Goal: Transaction & Acquisition: Purchase product/service

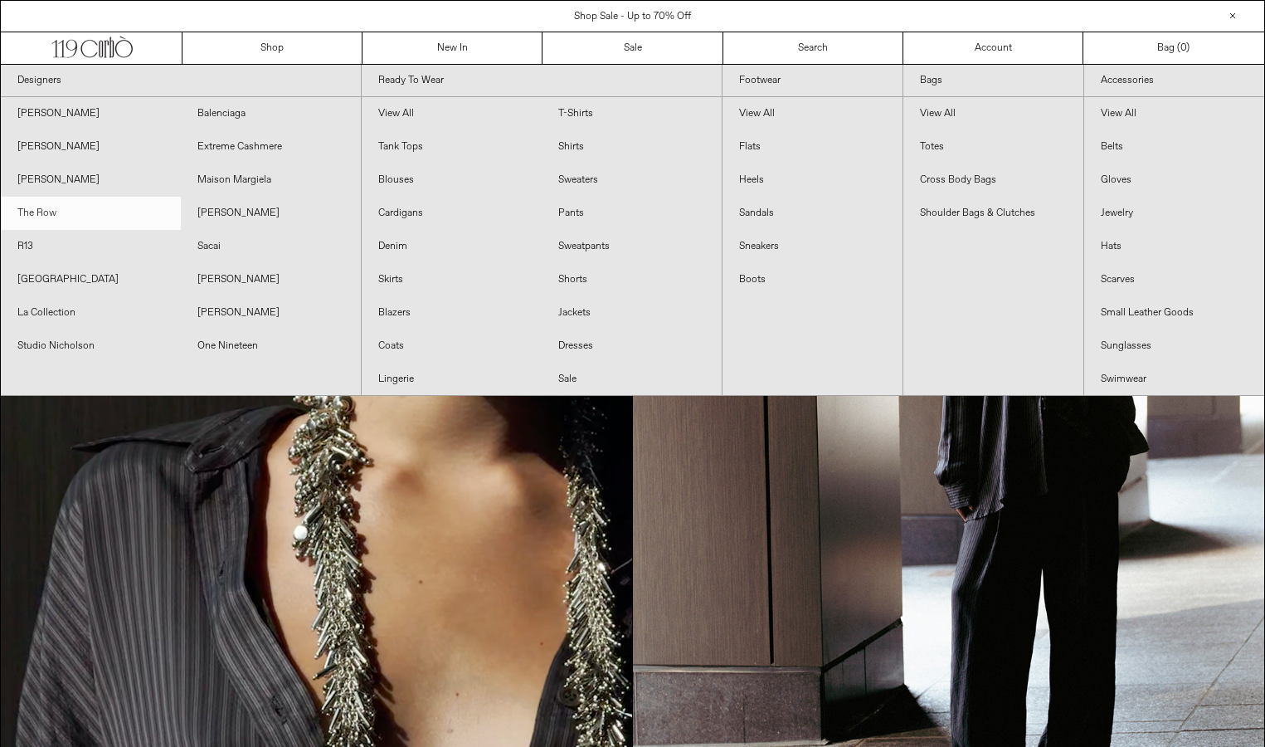
click at [66, 207] on link "The Row" at bounding box center [91, 213] width 180 height 33
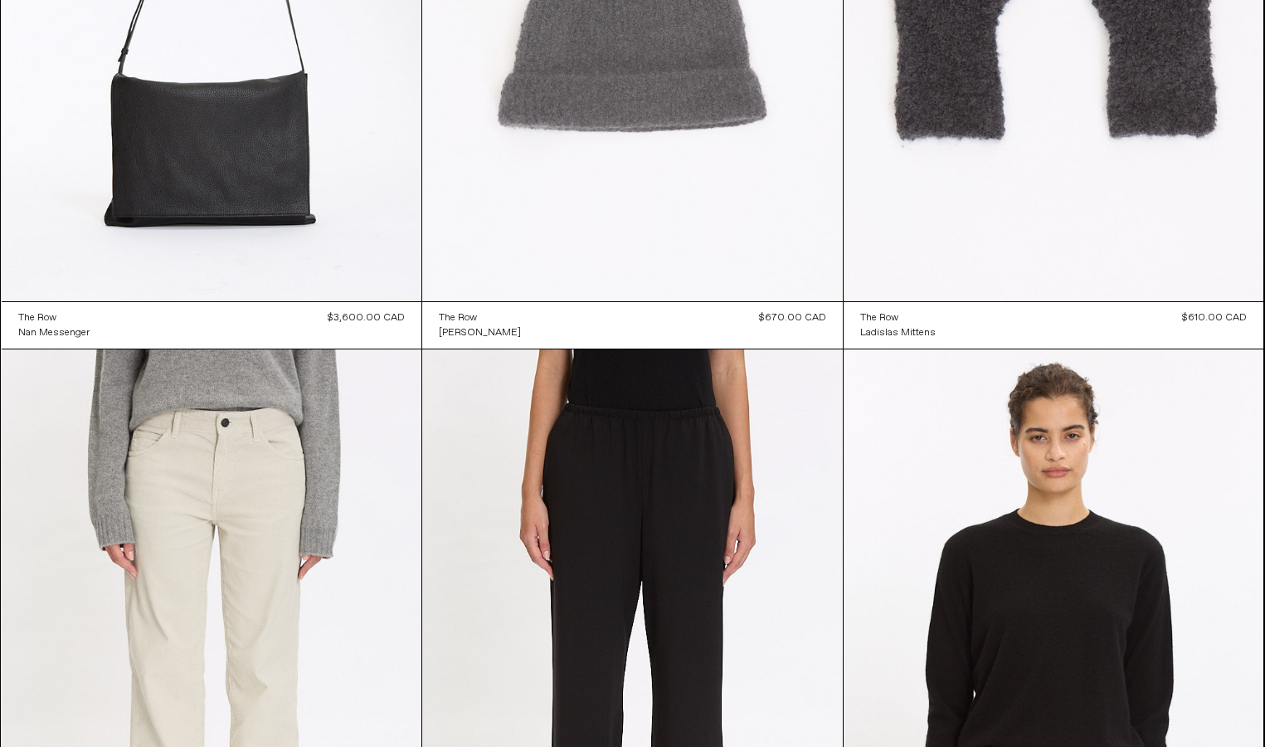
scroll to position [344, 0]
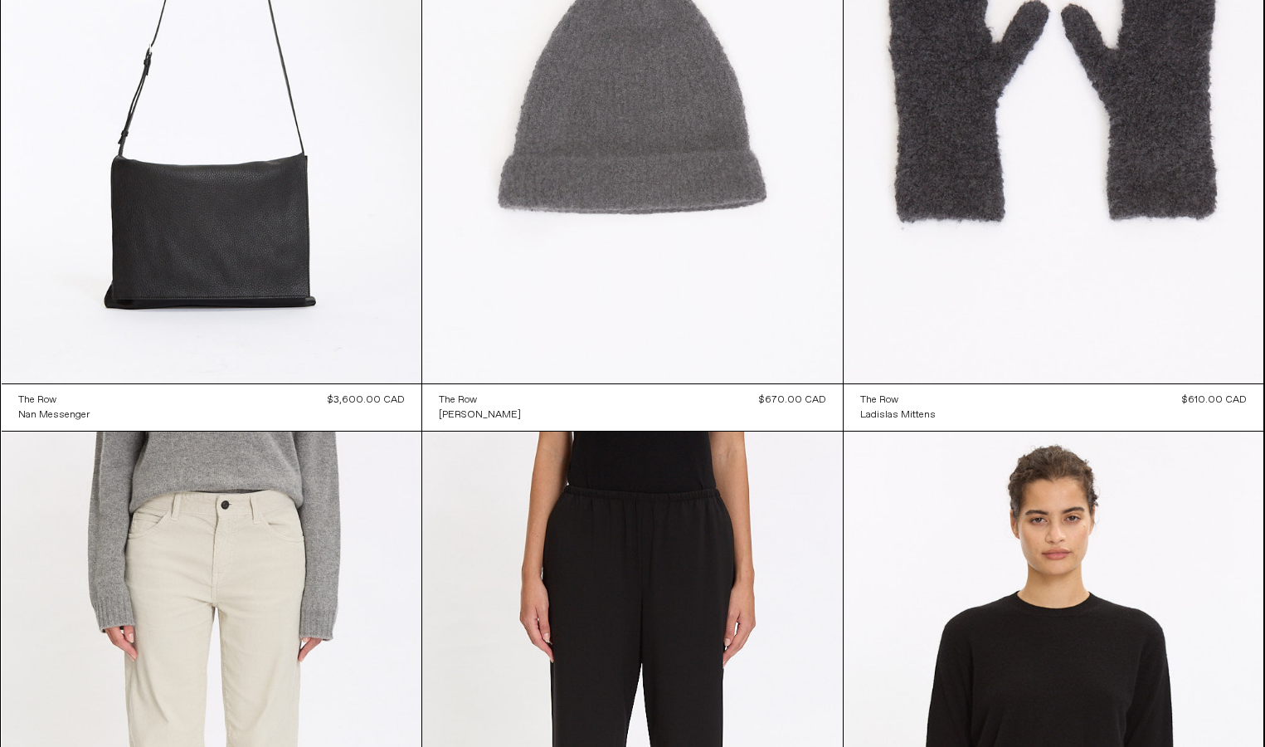
click at [635, 246] on at bounding box center [632, 68] width 421 height 631
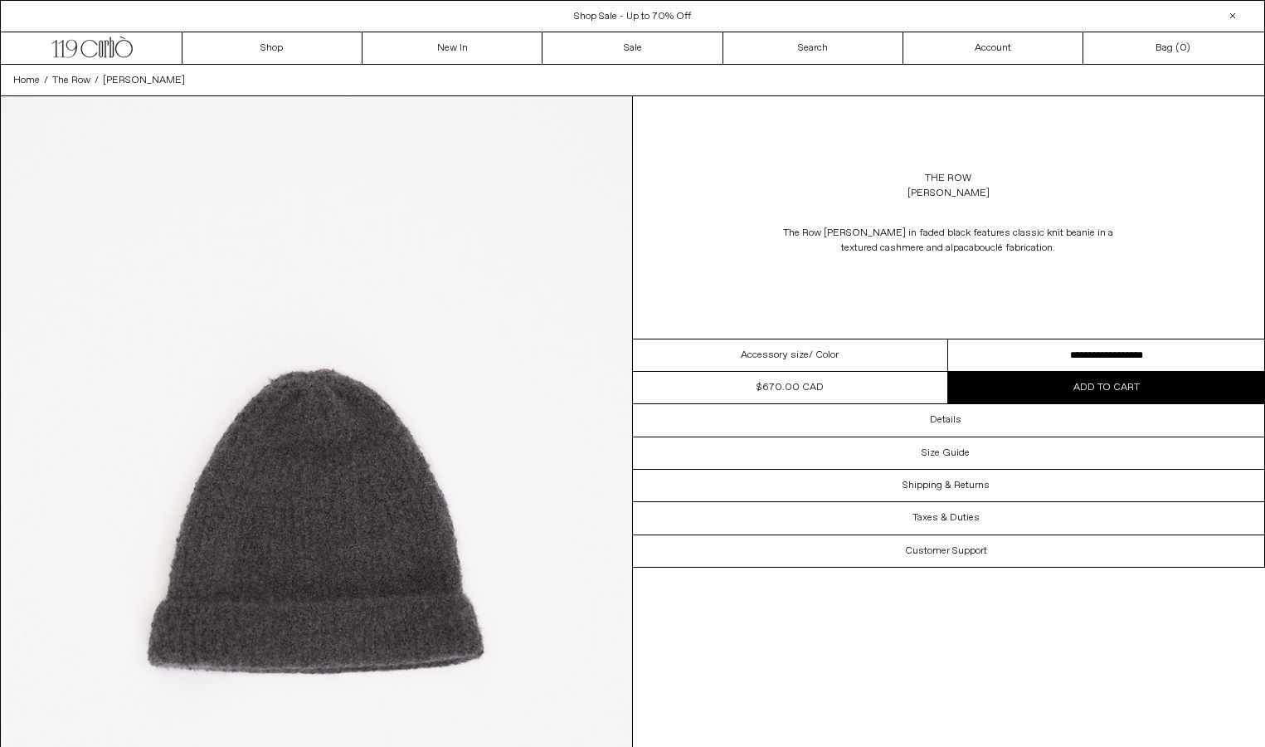
click at [1016, 353] on select "**********" at bounding box center [1106, 355] width 316 height 32
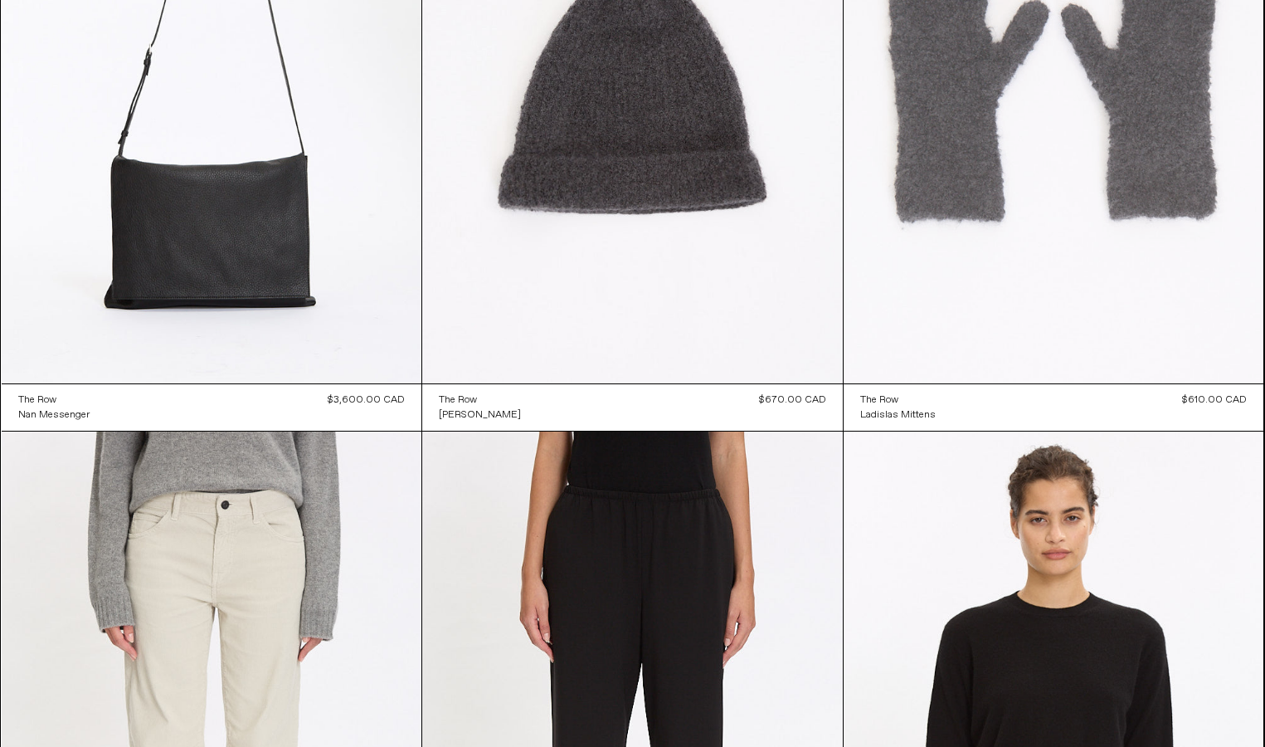
click at [1023, 163] on at bounding box center [1054, 68] width 421 height 631
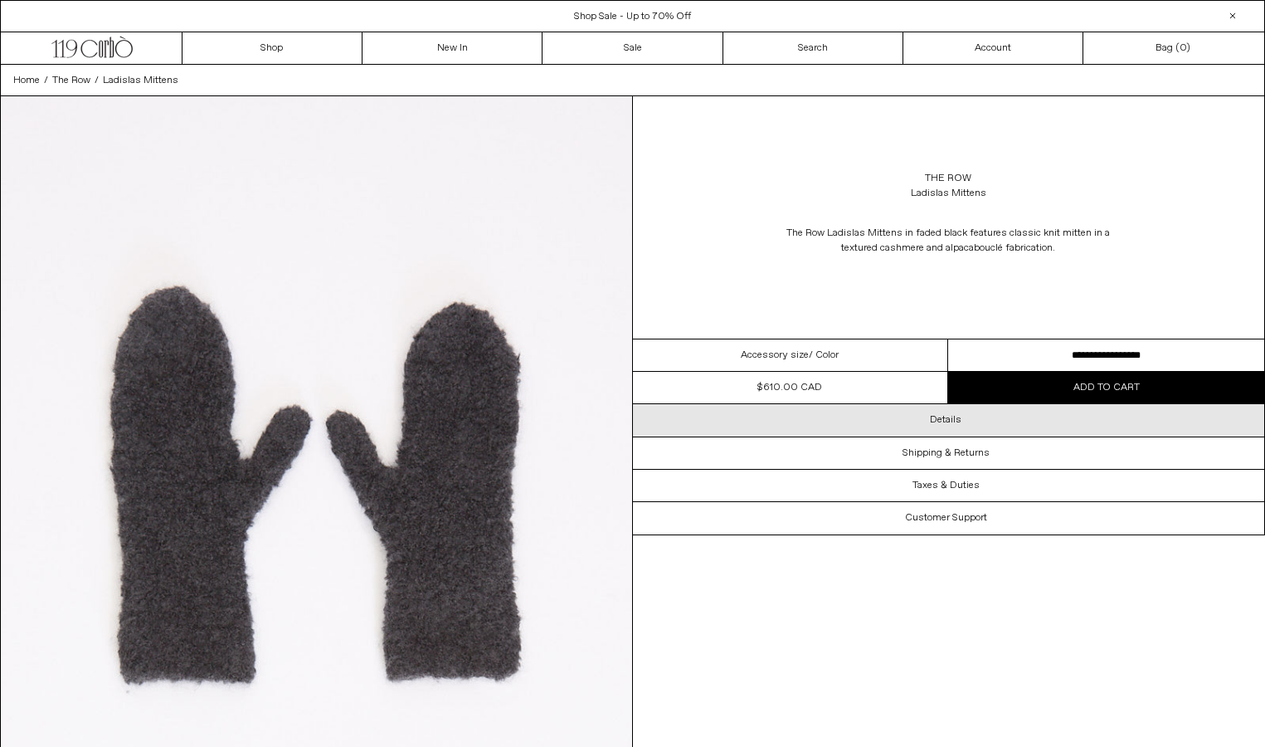
click at [1019, 428] on div "Details" at bounding box center [949, 420] width 632 height 32
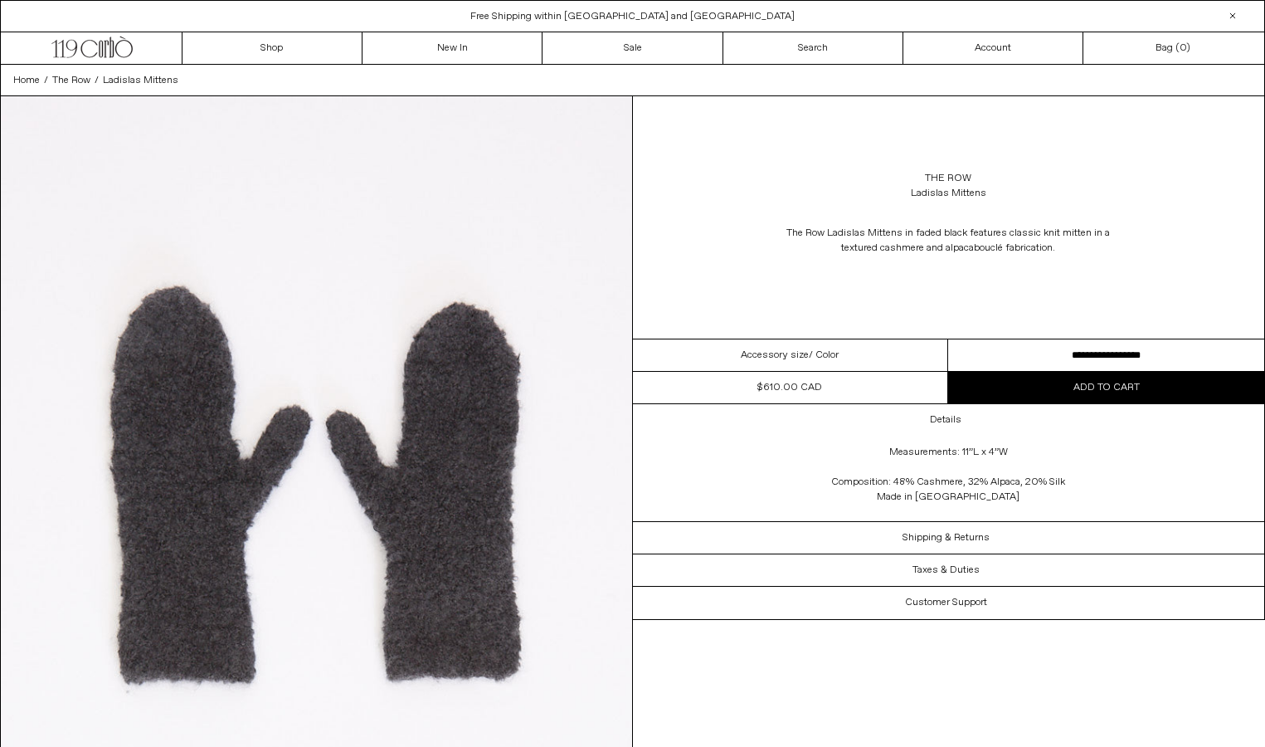
click at [746, 181] on div "The Row Ladislas Mittens" at bounding box center [949, 186] width 632 height 46
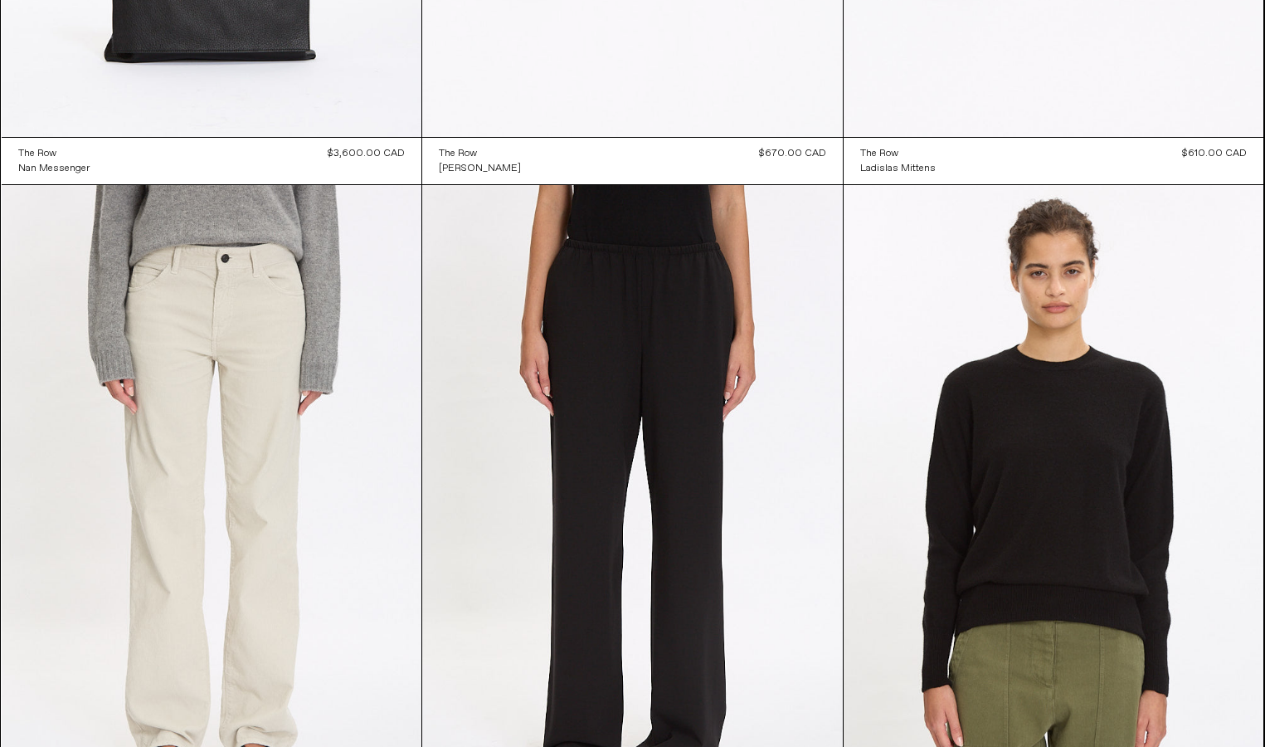
scroll to position [597, 0]
